Goal: Check status: Check status

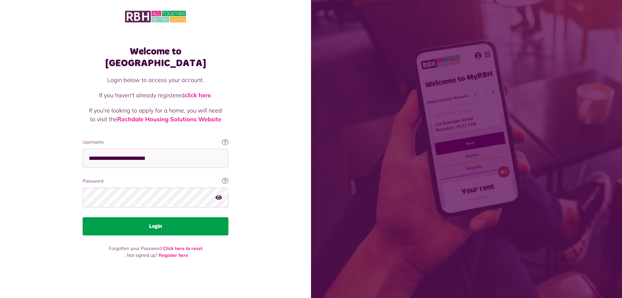
click at [174, 219] on button "Login" at bounding box center [156, 226] width 146 height 18
click at [168, 217] on button "Login" at bounding box center [156, 226] width 146 height 18
click at [173, 220] on button "Login" at bounding box center [156, 226] width 146 height 18
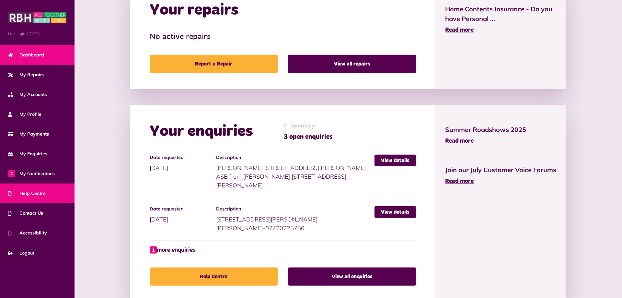
scroll to position [353, 0]
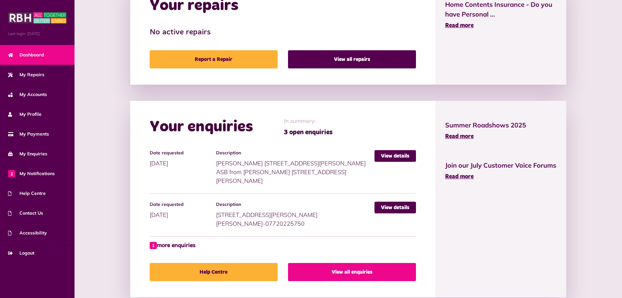
click at [353, 263] on link "View all enquiries" at bounding box center [352, 272] width 128 height 18
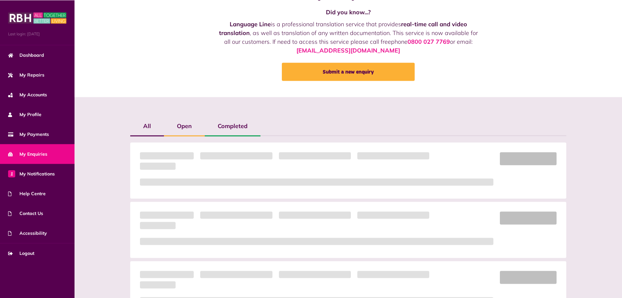
scroll to position [33, 0]
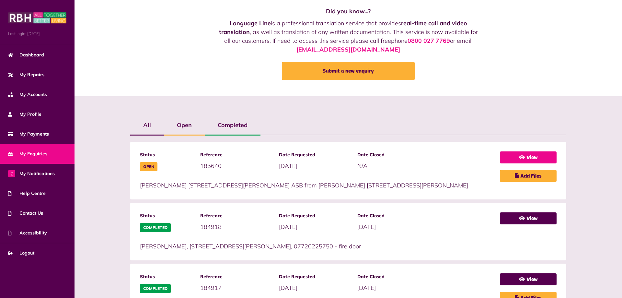
click at [544, 158] on link "View" at bounding box center [528, 157] width 57 height 12
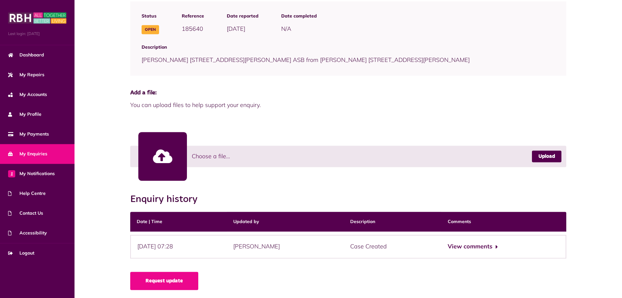
scroll to position [86, 0]
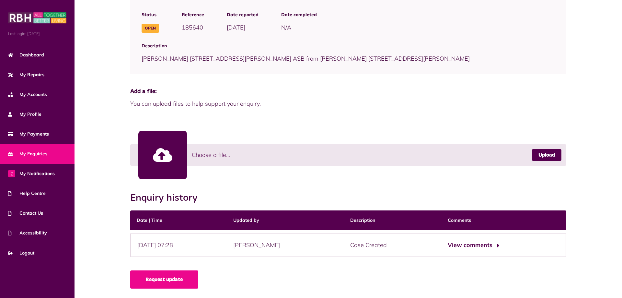
click at [486, 245] on button "View comments" at bounding box center [473, 244] width 50 height 9
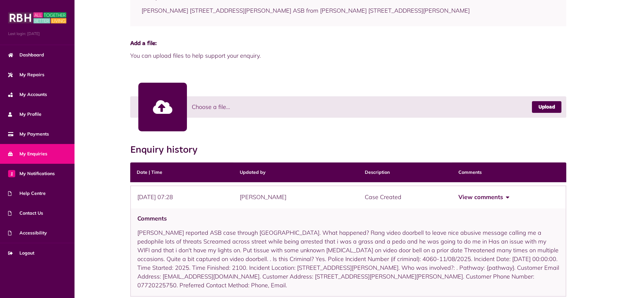
scroll to position [173, 0]
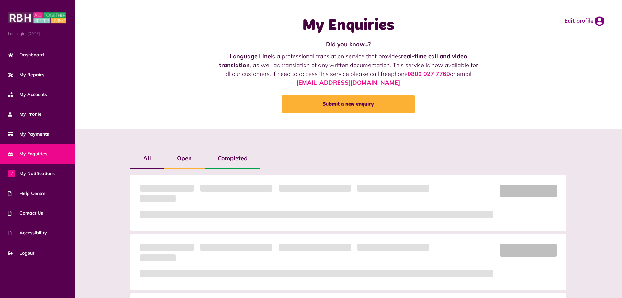
scroll to position [33, 0]
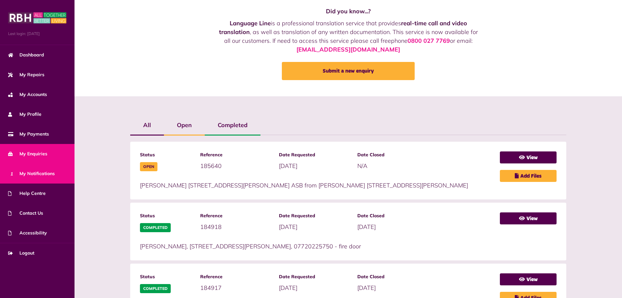
click at [23, 173] on span "1 My Notifications" at bounding box center [31, 173] width 47 height 7
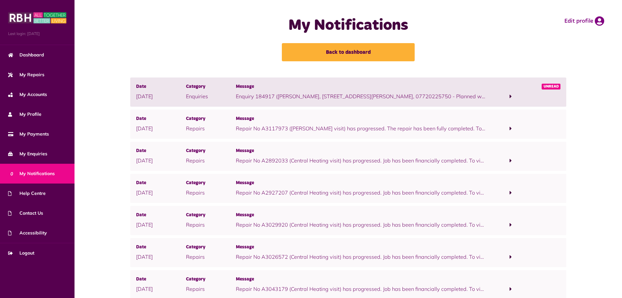
click at [532, 89] on div at bounding box center [511, 91] width 50 height 17
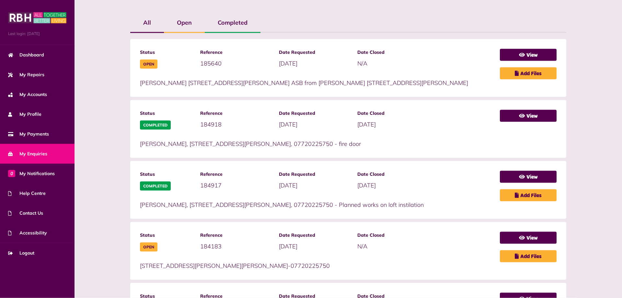
scroll to position [66, 0]
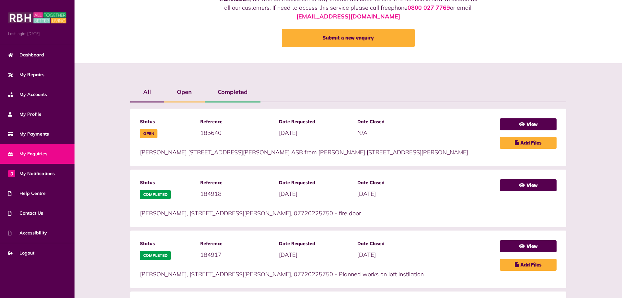
click at [189, 85] on label "Open" at bounding box center [184, 92] width 41 height 19
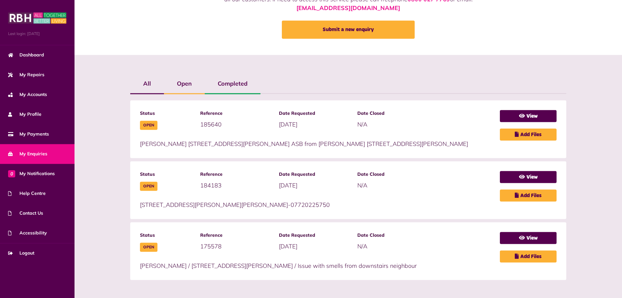
scroll to position [75, 0]
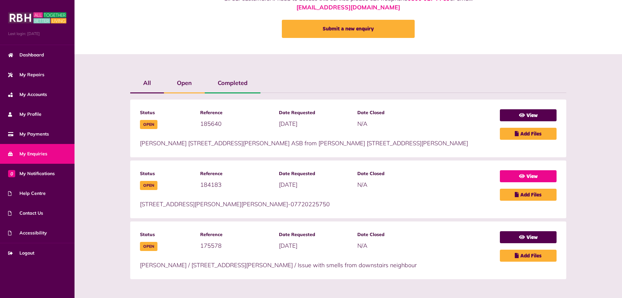
click at [521, 176] on icon at bounding box center [522, 175] width 6 height 5
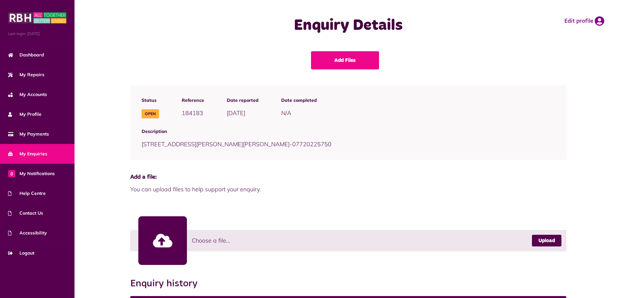
scroll to position [86, 0]
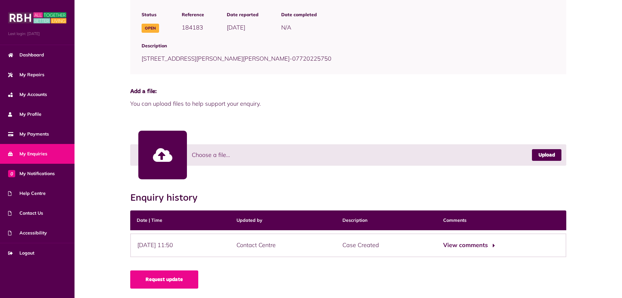
click at [472, 245] on button "View comments" at bounding box center [468, 244] width 50 height 9
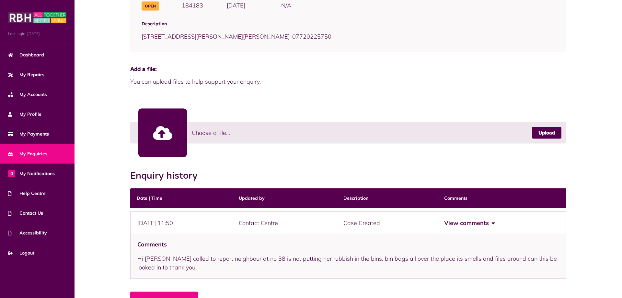
scroll to position [129, 0]
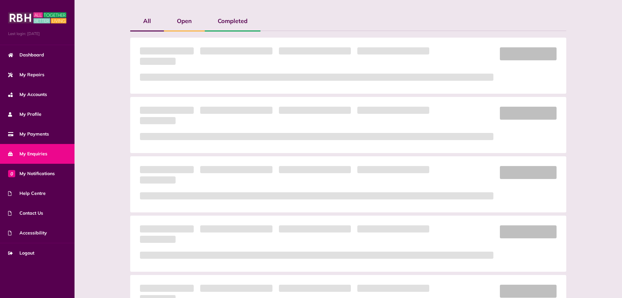
scroll to position [141, 0]
